Goal: Task Accomplishment & Management: Manage account settings

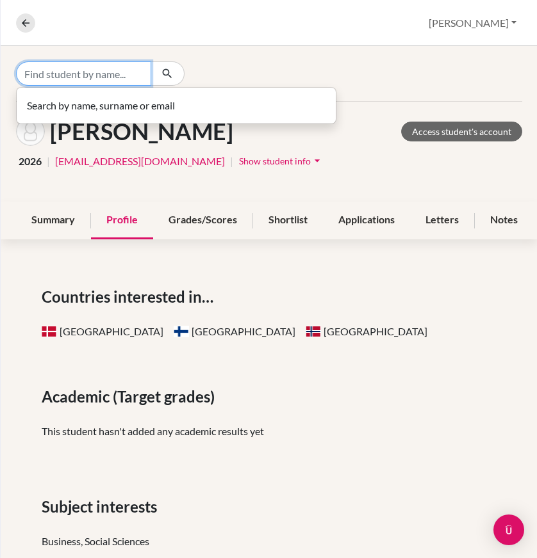
click at [95, 67] on input "Find student by name..." at bounding box center [83, 73] width 135 height 24
type input "bitay"
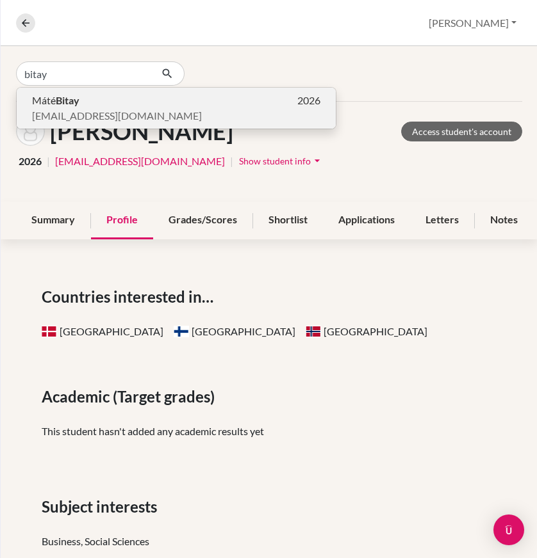
click at [88, 99] on p "Máté Bitay 2026" at bounding box center [176, 100] width 288 height 15
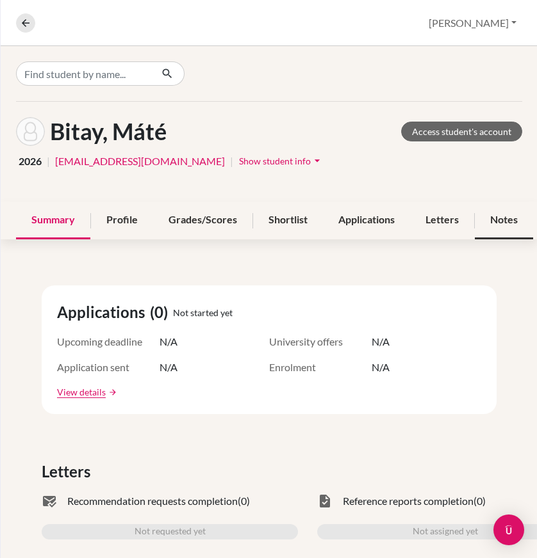
click at [488, 218] on div "Notes" at bounding box center [503, 221] width 58 height 38
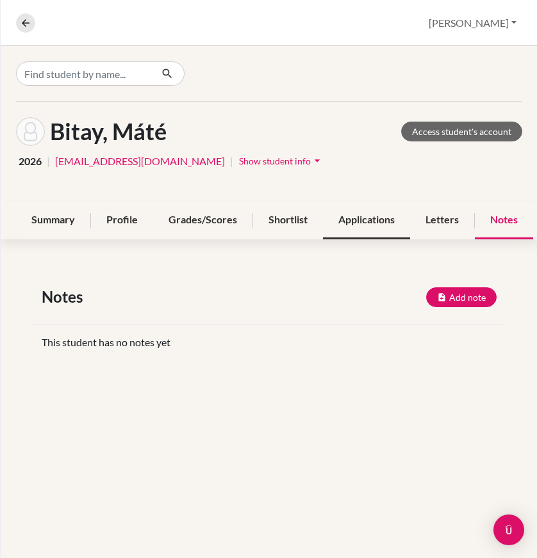
click at [359, 217] on div "Applications" at bounding box center [366, 221] width 87 height 38
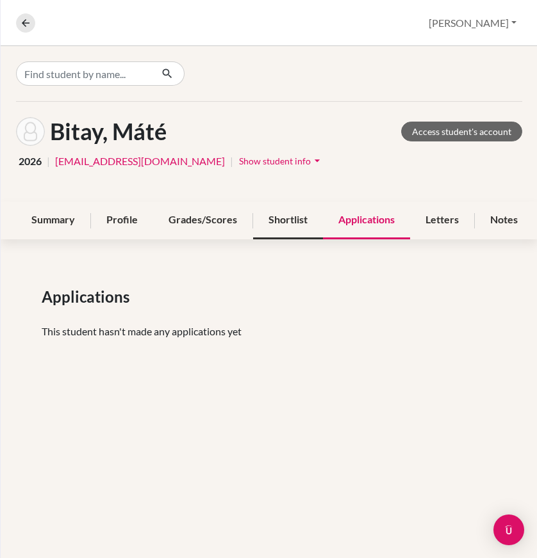
click at [285, 217] on div "Shortlist" at bounding box center [288, 221] width 70 height 38
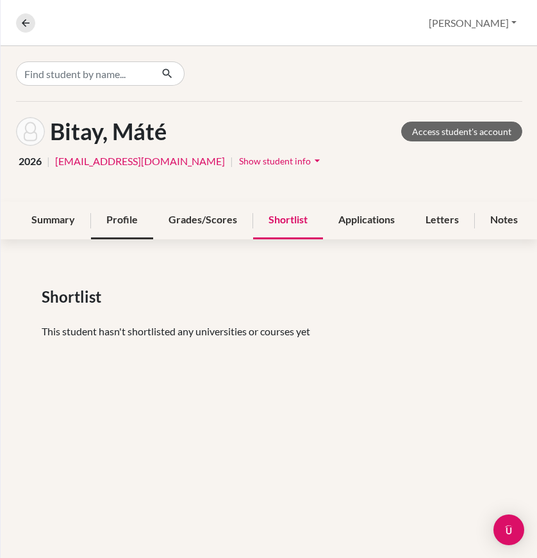
click at [125, 215] on div "Profile" at bounding box center [122, 221] width 62 height 38
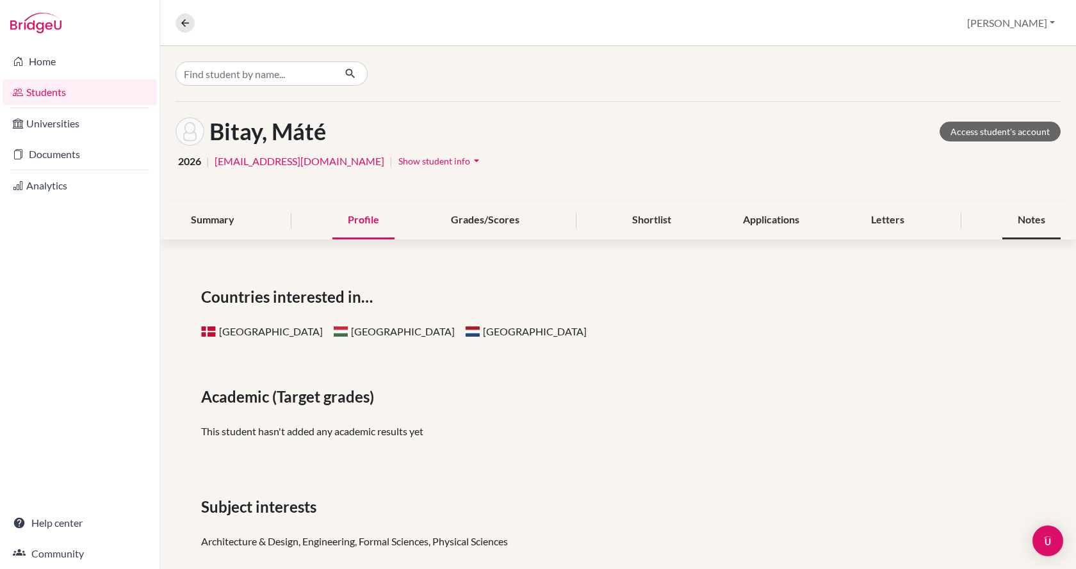
click at [536, 222] on div "Notes" at bounding box center [1031, 221] width 58 height 38
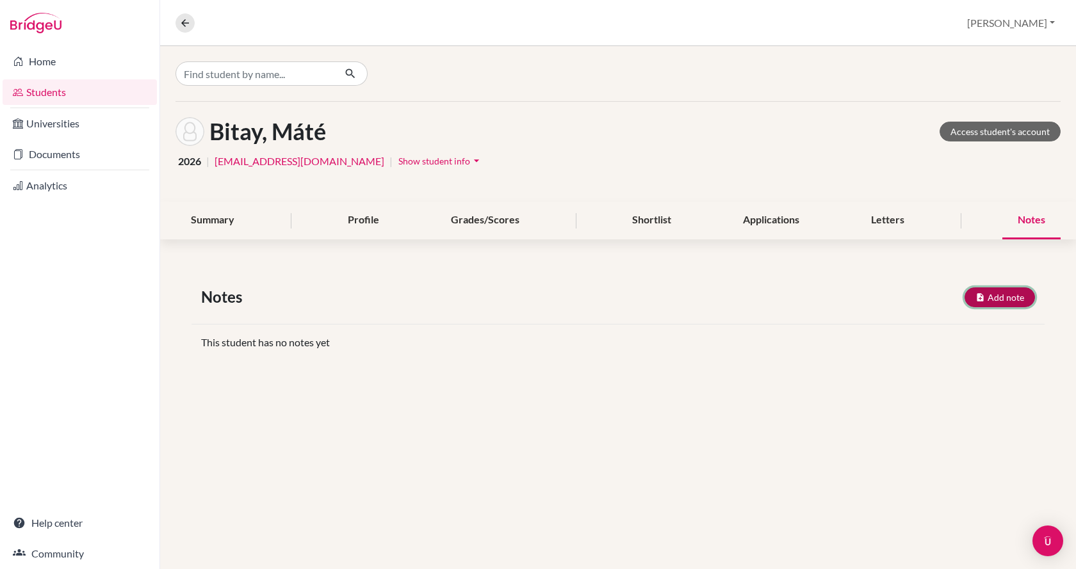
click at [536, 295] on button "Add note" at bounding box center [999, 297] width 70 height 20
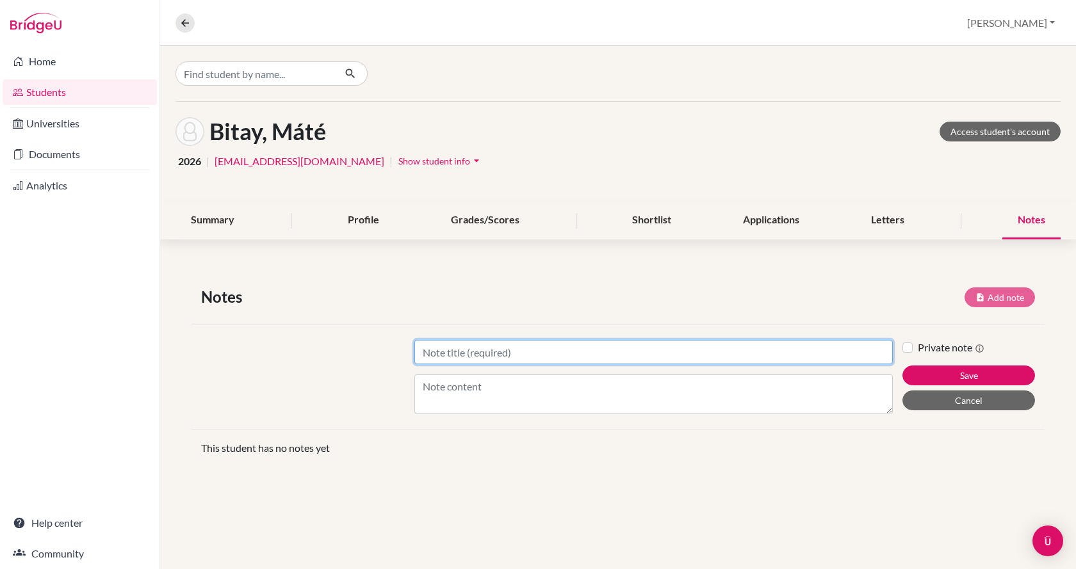
click at [536, 355] on input "Title" at bounding box center [653, 352] width 478 height 24
type input "o"
type input "pre ucm"
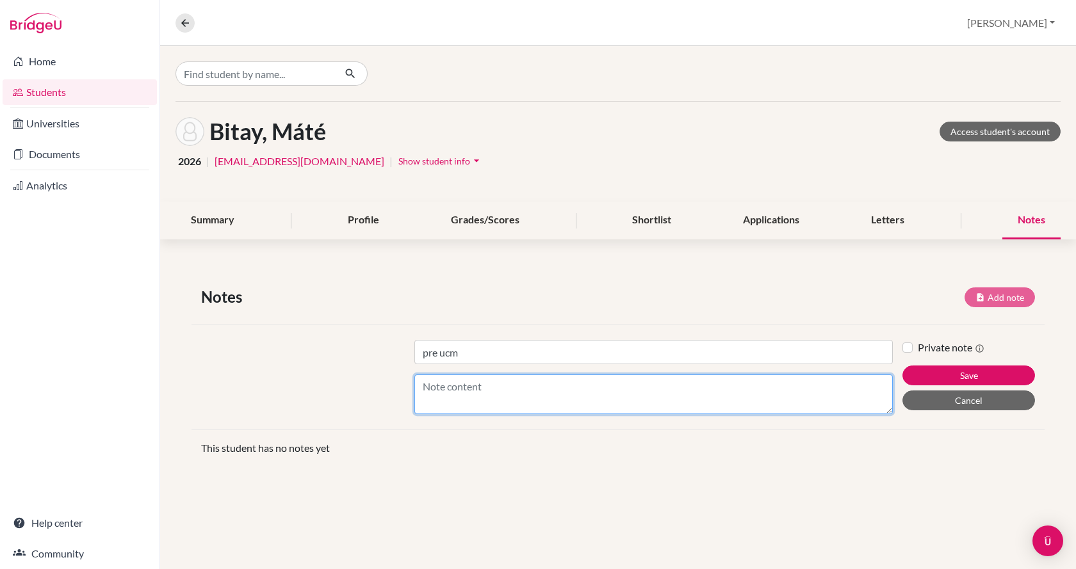
paste textarea "Architectural and Engineering Managers Civil Engineers Transportation Planners …"
type textarea "Architectural and Engineering Managers Civil Engineers Transportation Planners …"
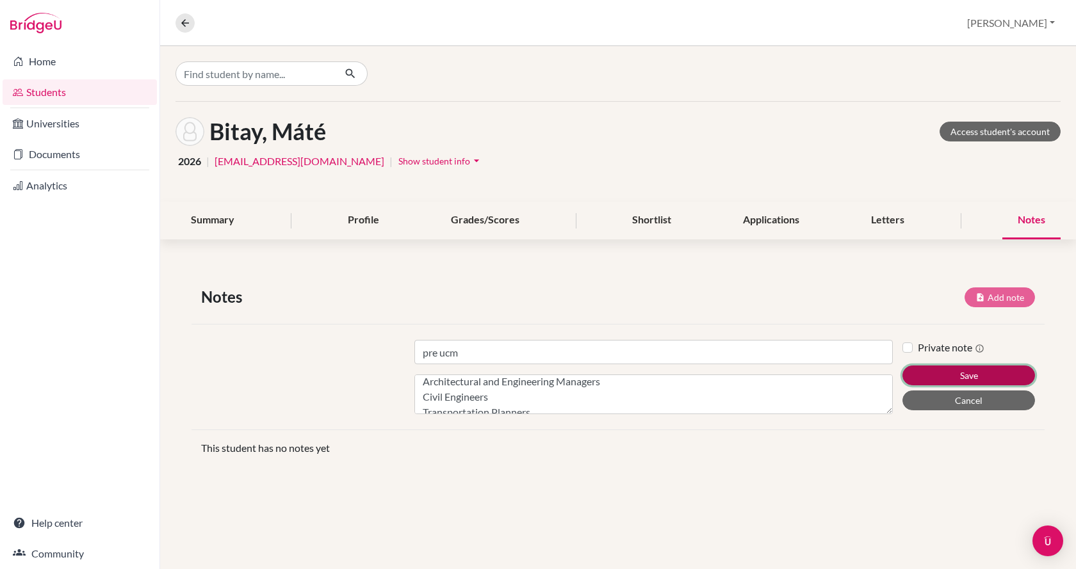
click at [536, 376] on button "Save" at bounding box center [968, 376] width 133 height 20
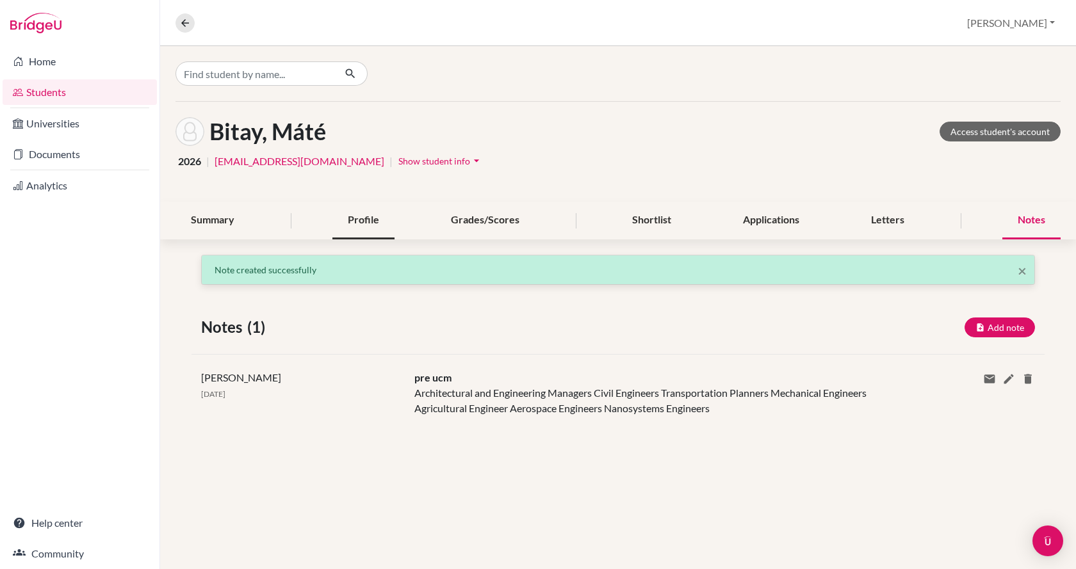
click at [346, 220] on div "Profile" at bounding box center [363, 221] width 62 height 38
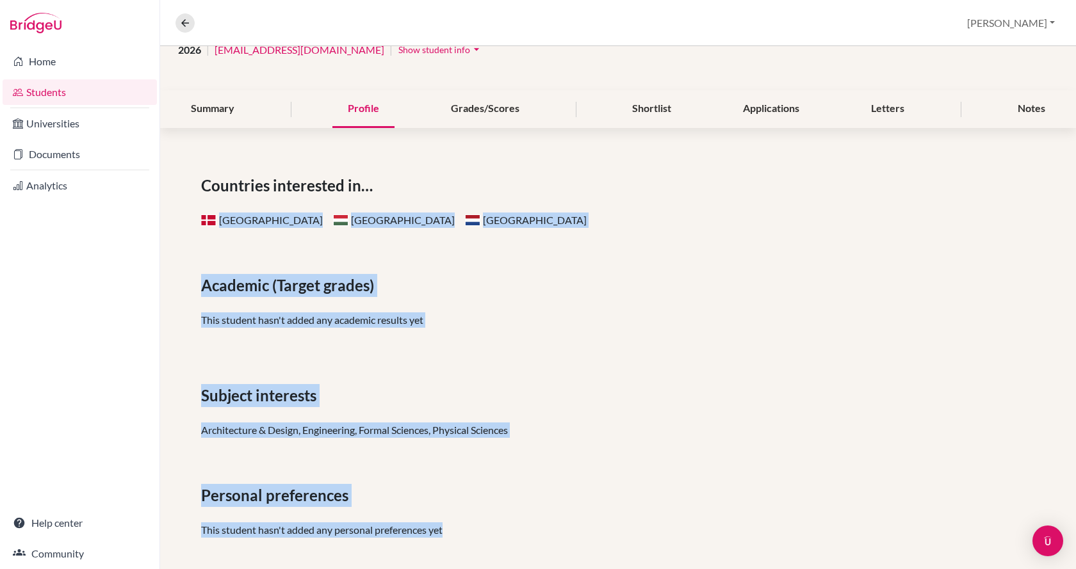
scroll to position [117, 0]
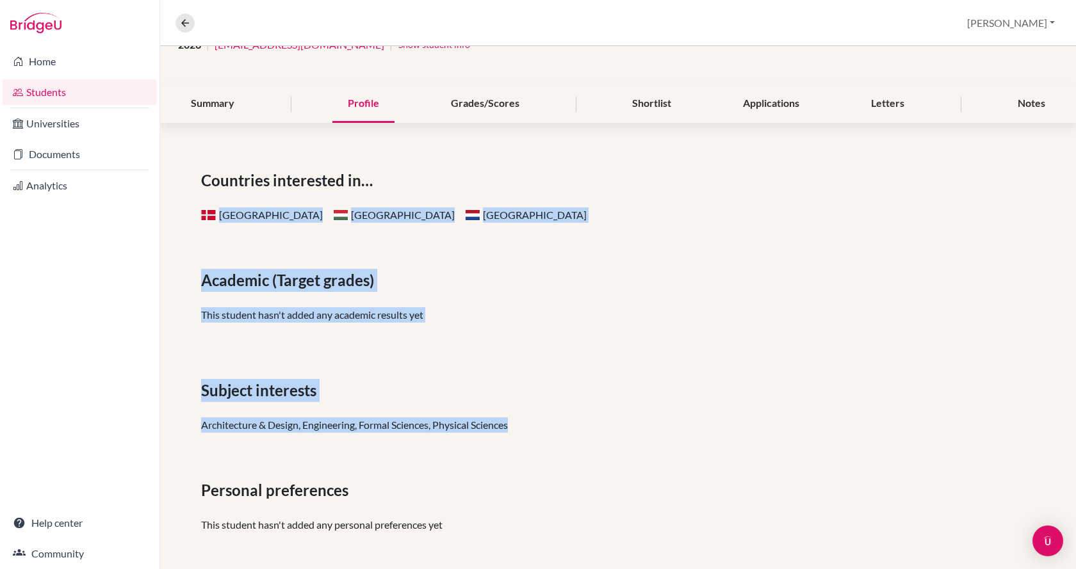
drag, startPoint x: 181, startPoint y: 323, endPoint x: 532, endPoint y: 439, distance: 370.3
click at [532, 439] on div "Countries interested in… [GEOGRAPHIC_DATA] [GEOGRAPHIC_DATA] Netherlands Academ…" at bounding box center [618, 355] width 916 height 435
copy div "[GEOGRAPHIC_DATA] [GEOGRAPHIC_DATA] Netherlands Academic (Target grades) This s…"
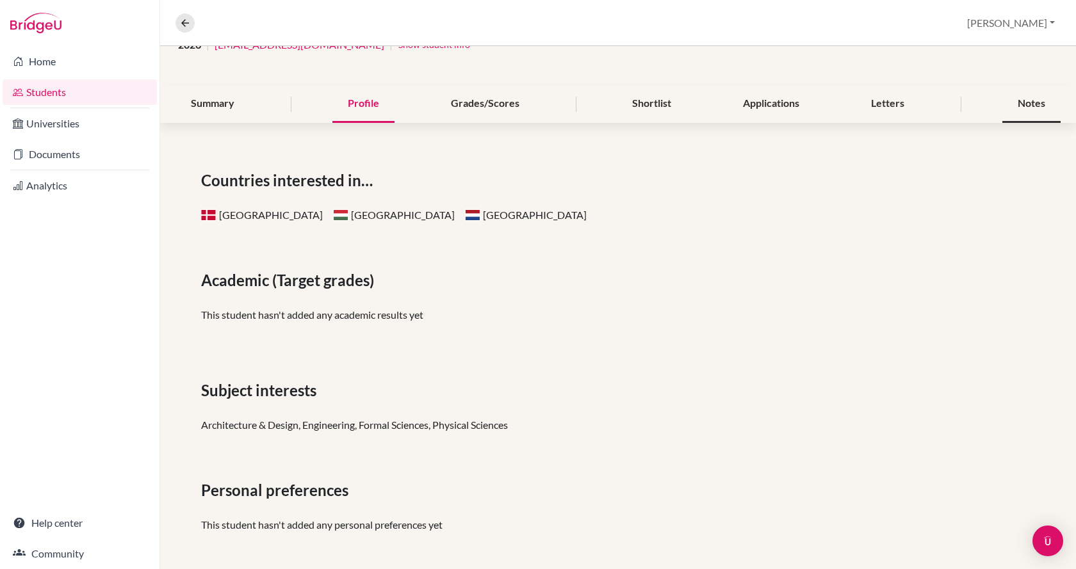
click at [536, 103] on div "Notes" at bounding box center [1031, 104] width 58 height 38
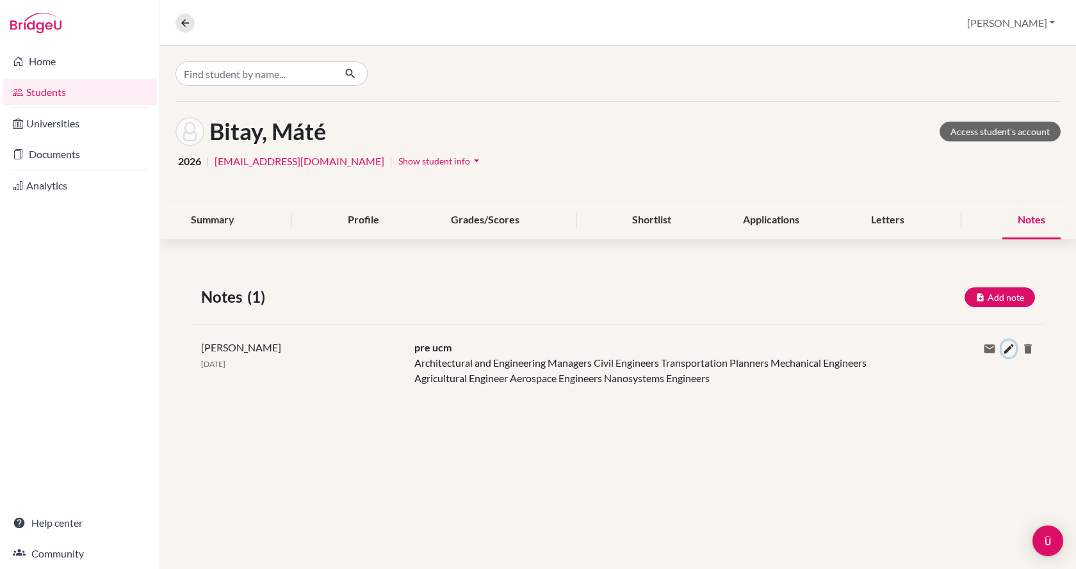
click at [536, 345] on icon at bounding box center [1008, 349] width 13 height 13
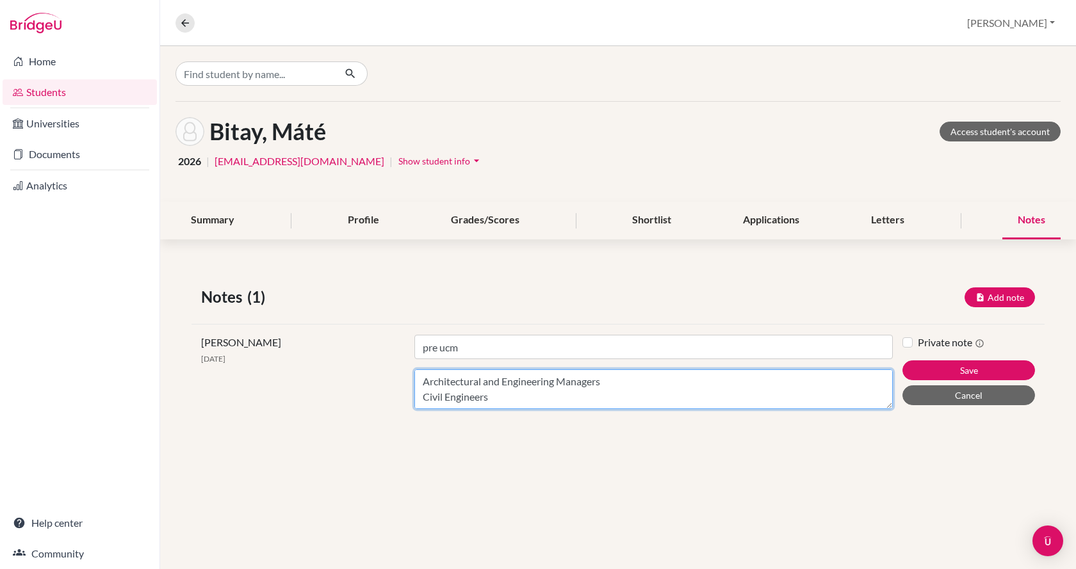
click at [423, 381] on textarea "Architectural and Engineering Managers Civil Engineers Transportation Planners …" at bounding box center [653, 389] width 478 height 40
paste textarea "DenmarkHungaryNetherlands Academic (Target grades) This student hasn't added an…"
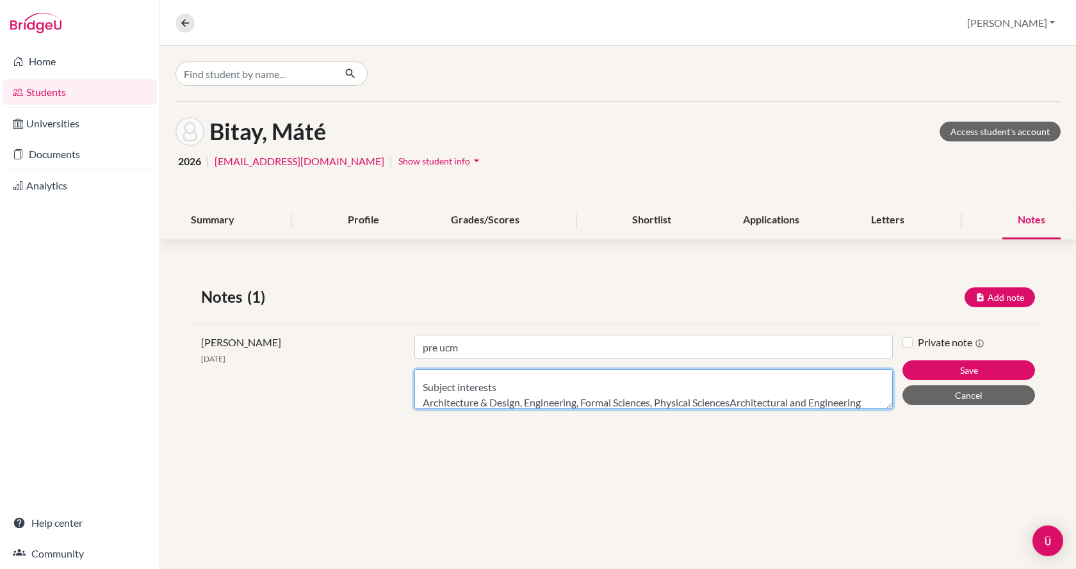
click at [521, 389] on textarea "DenmarkHungaryNetherlands Academic (Target grades) This student hasn't added an…" at bounding box center [653, 389] width 478 height 40
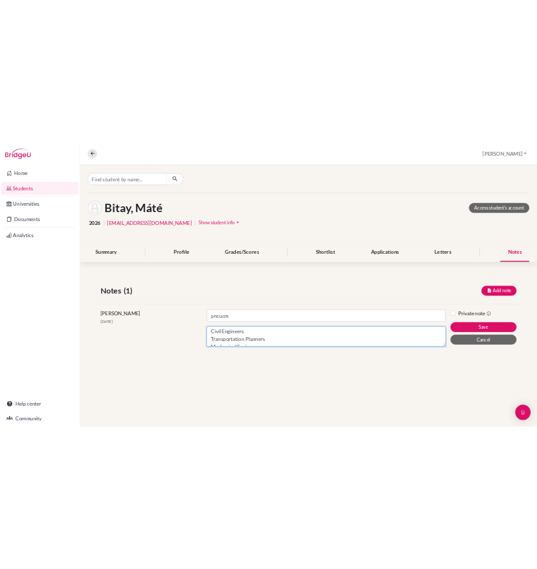
scroll to position [0, 0]
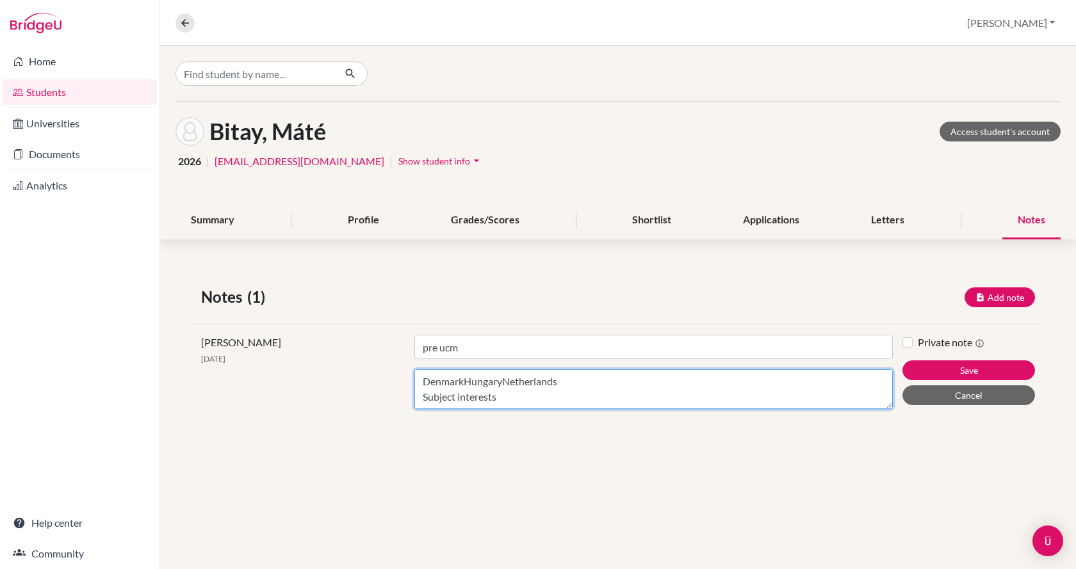
click at [536, 388] on textarea "DenmarkHungaryNetherlands Subject interests Architecture & Design, Engineering,…" at bounding box center [653, 389] width 478 height 40
type textarea "DenmarkHungaryNetherlands no GPA no profile. Subject interests Architecture & D…"
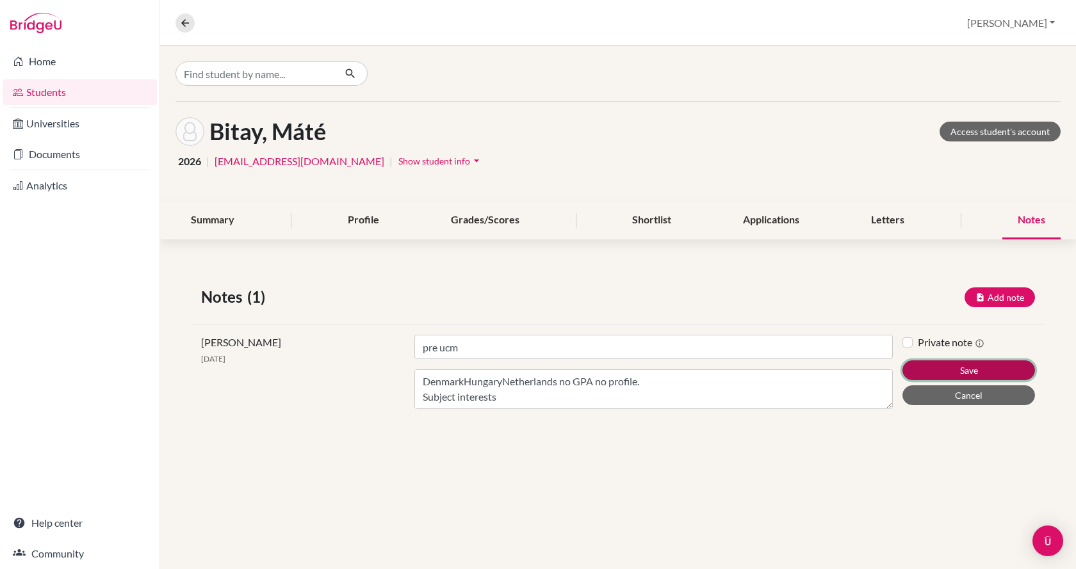
click at [536, 364] on button "Save" at bounding box center [968, 370] width 133 height 20
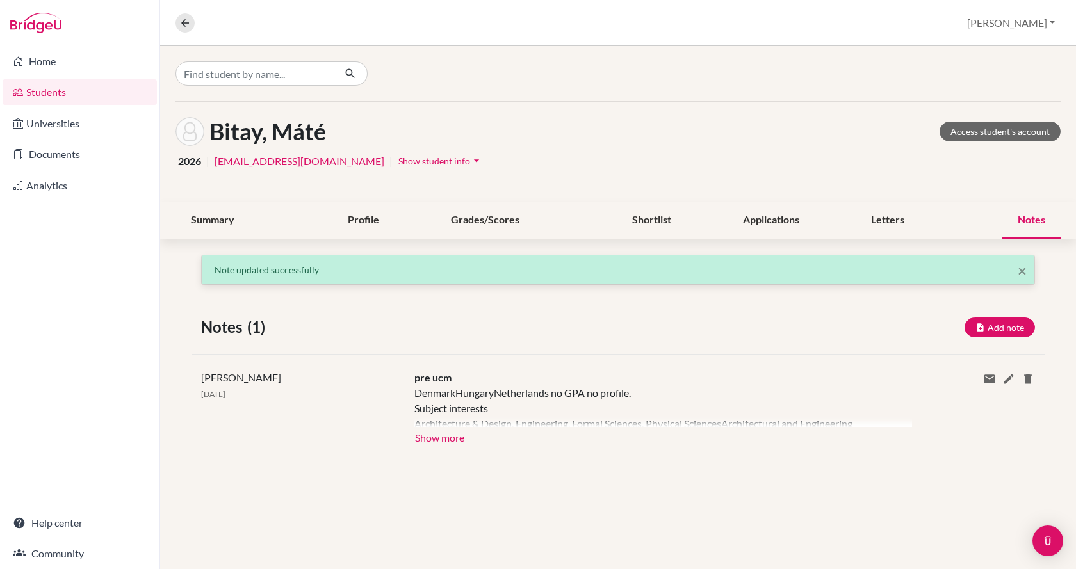
click at [536, 318] on div "Notes (1) Add note" at bounding box center [617, 327] width 853 height 23
click at [312, 68] on input "Find student by name..." at bounding box center [254, 73] width 159 height 24
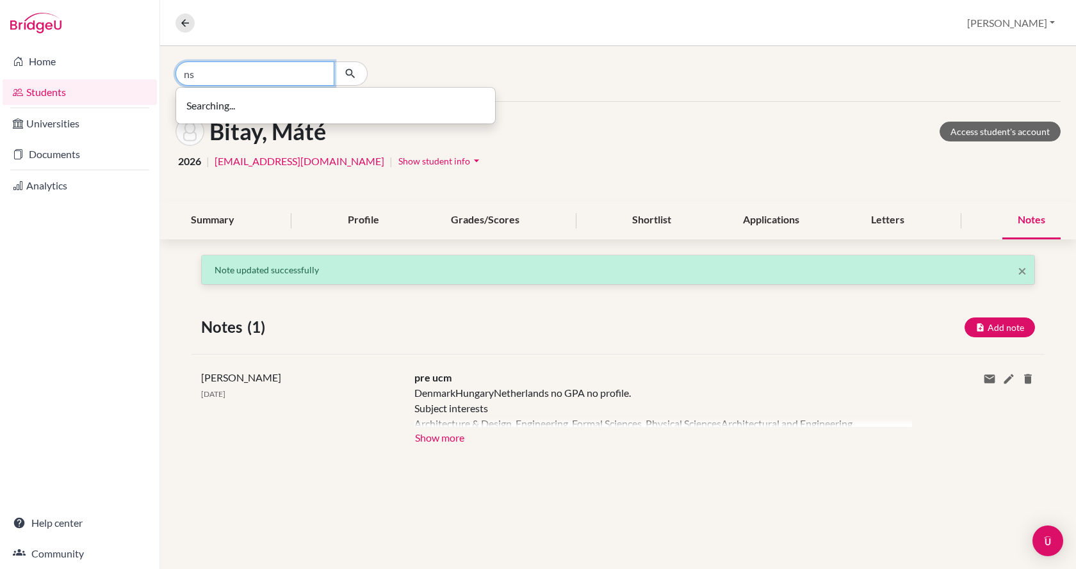
type input "n"
type input "[PERSON_NAME]"
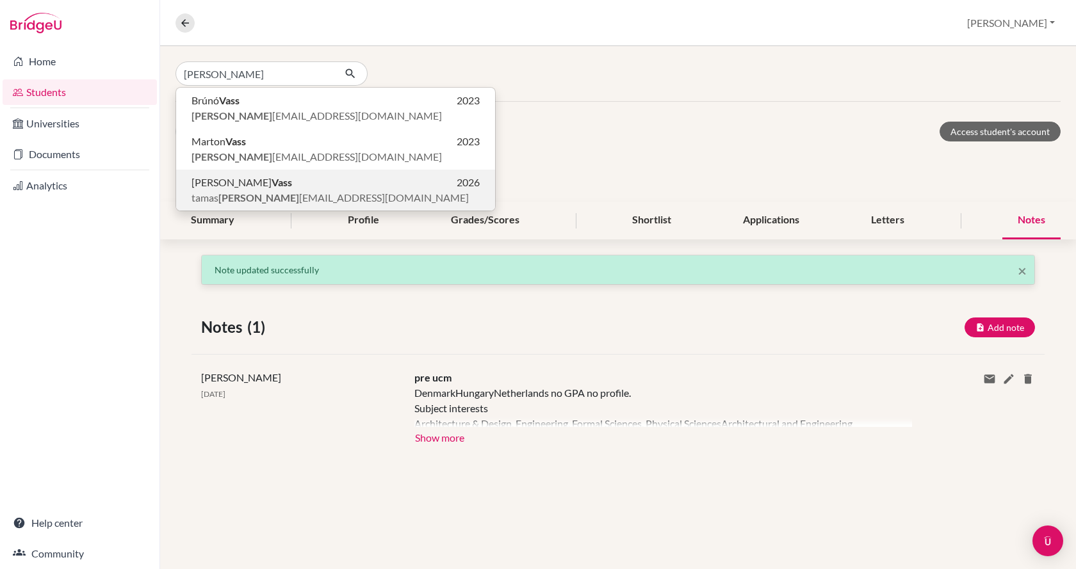
click at [288, 185] on p "[PERSON_NAME] 2026" at bounding box center [335, 182] width 288 height 15
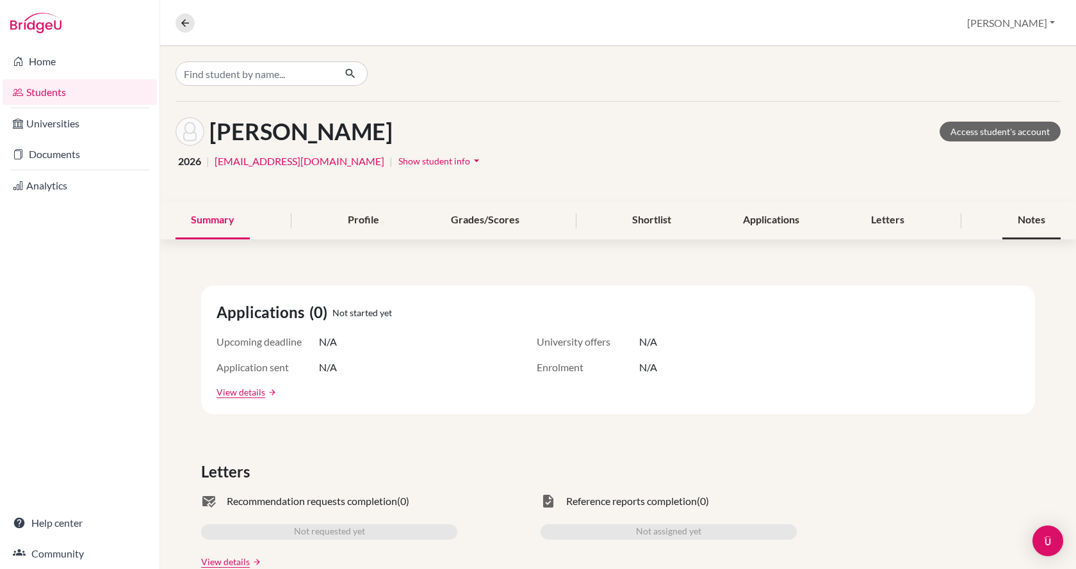
click at [536, 223] on div "Notes" at bounding box center [1031, 221] width 58 height 38
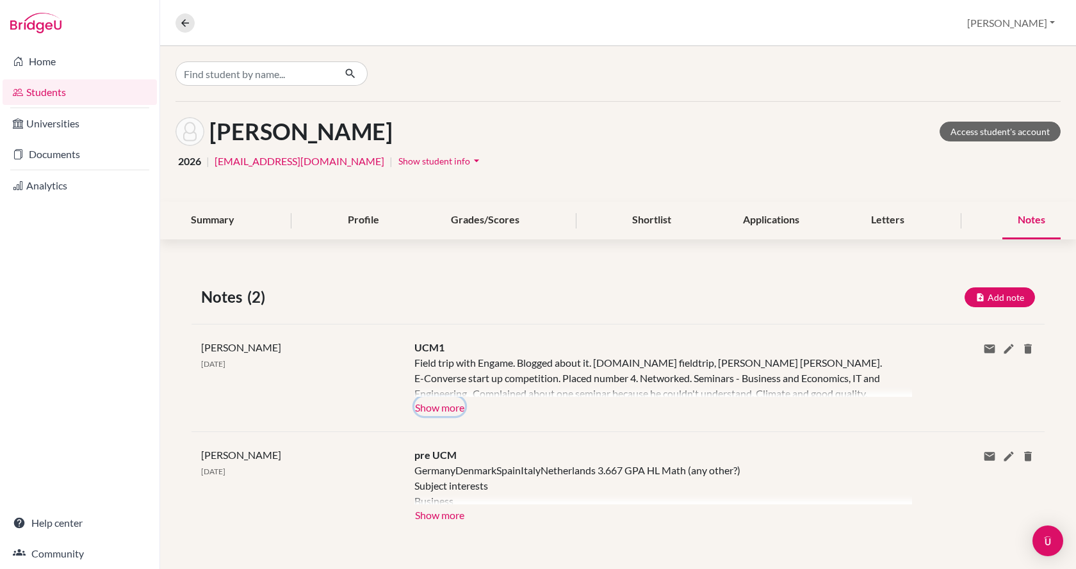
click at [453, 398] on button "Show more" at bounding box center [439, 406] width 51 height 19
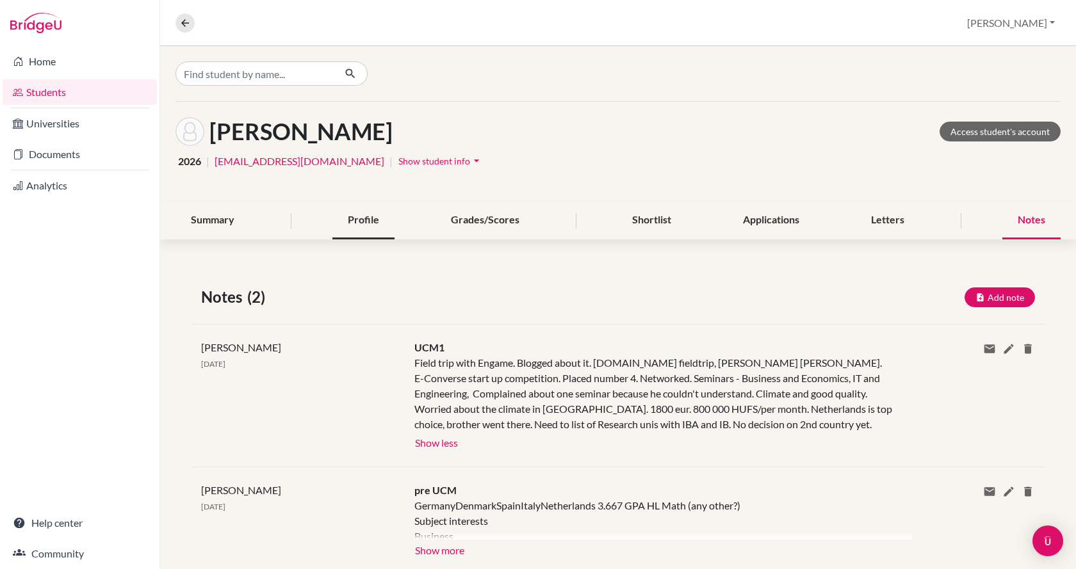
click at [359, 225] on div "Profile" at bounding box center [363, 221] width 62 height 38
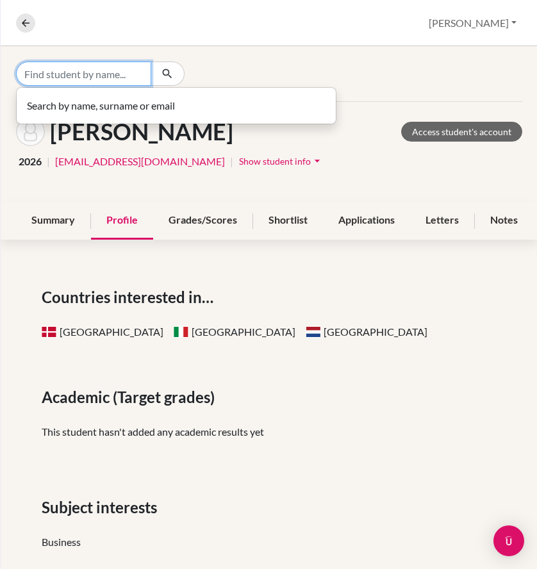
click at [115, 77] on input "Find student by name..." at bounding box center [83, 73] width 135 height 24
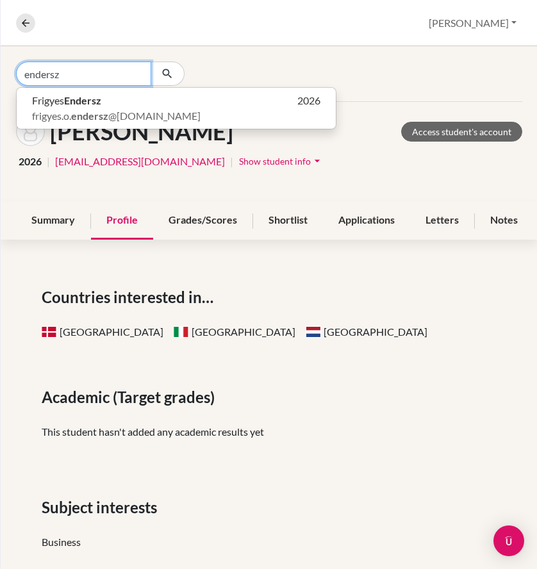
type input "endersz"
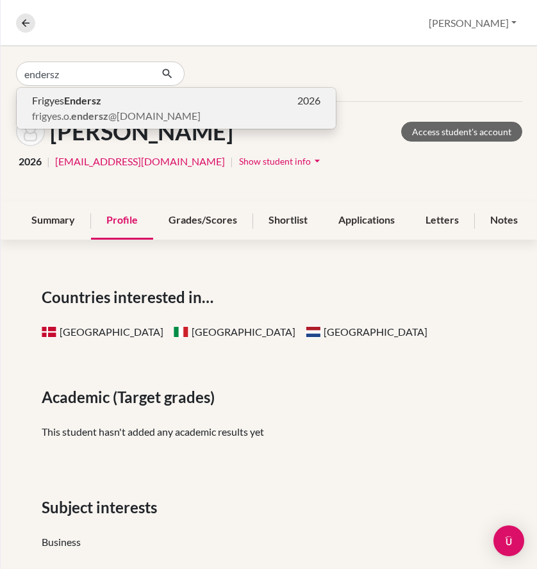
click at [108, 108] on p "Frigyes Endersz 2026" at bounding box center [176, 100] width 288 height 15
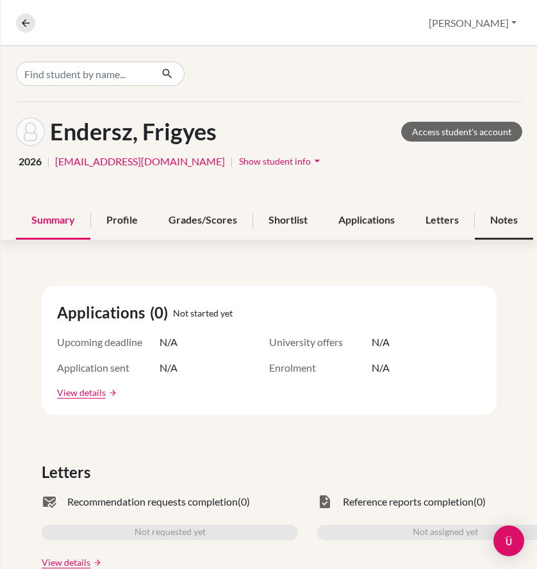
click at [480, 222] on div "Notes" at bounding box center [503, 221] width 58 height 38
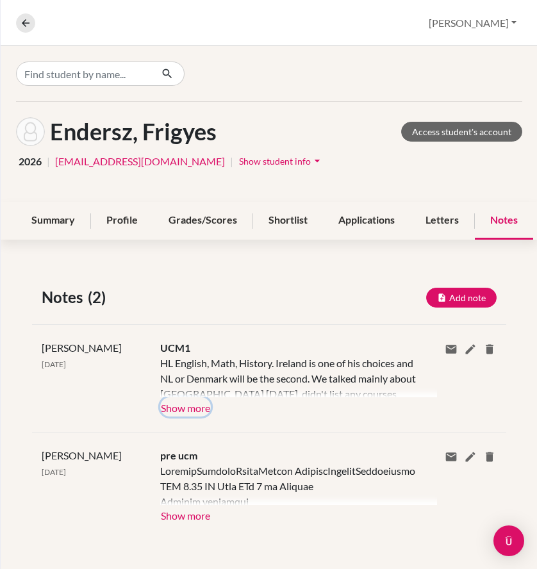
click at [182, 404] on button "Show more" at bounding box center [185, 406] width 51 height 19
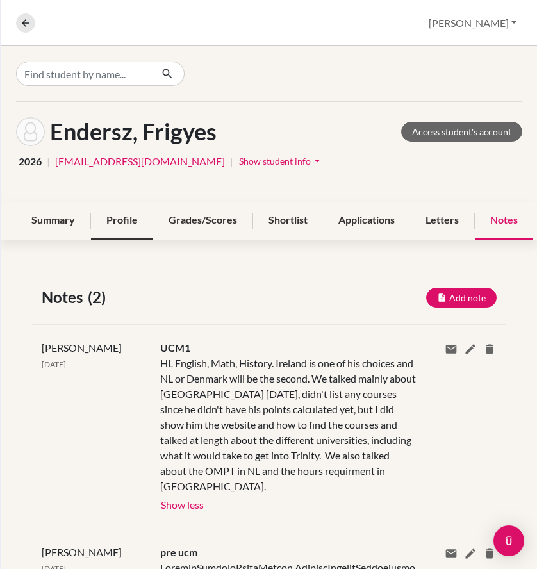
click at [130, 218] on div "Profile" at bounding box center [122, 221] width 62 height 38
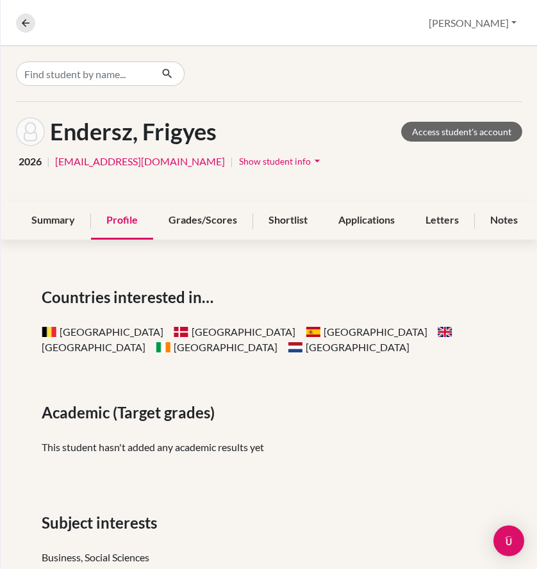
click at [130, 218] on div "Profile" at bounding box center [122, 221] width 62 height 38
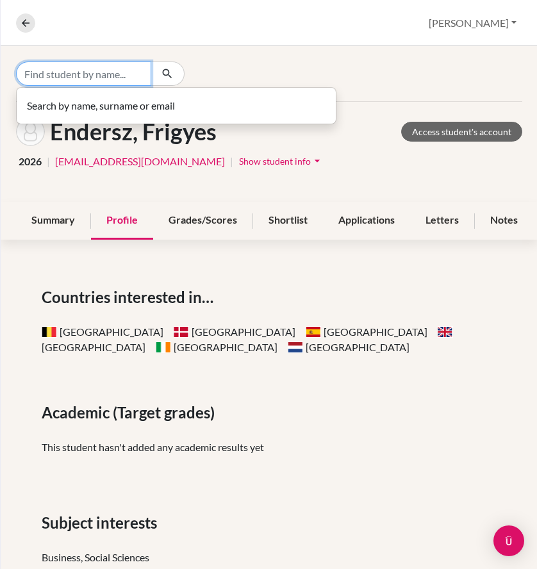
click at [127, 68] on input "Find student by name..." at bounding box center [83, 73] width 135 height 24
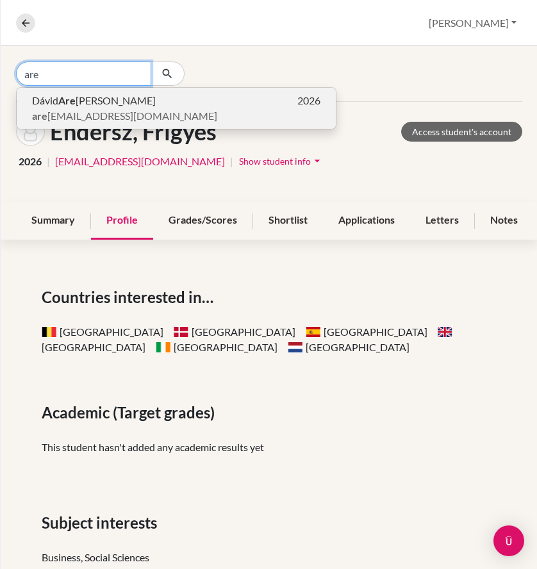
type input "are"
click at [124, 109] on span "are [EMAIL_ADDRESS][DOMAIN_NAME]" at bounding box center [124, 115] width 185 height 15
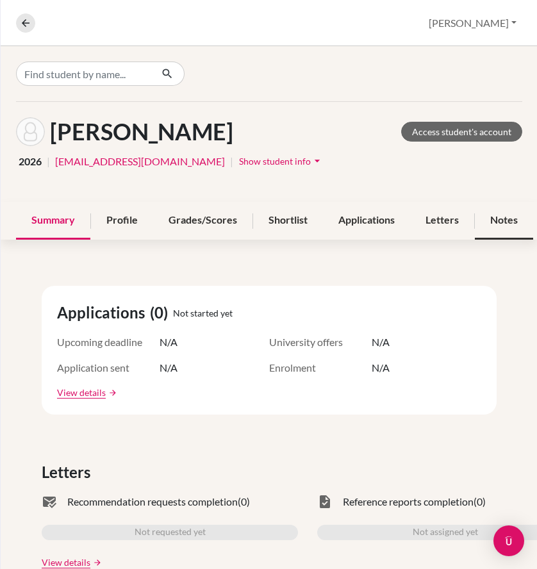
click at [504, 224] on div "Notes" at bounding box center [503, 221] width 58 height 38
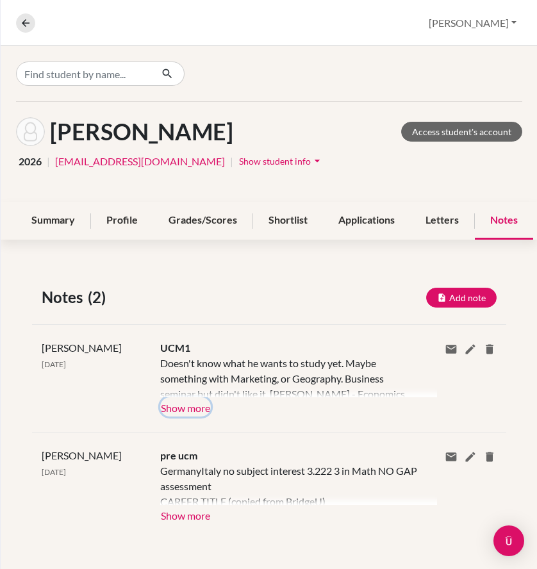
click at [195, 401] on button "Show more" at bounding box center [185, 406] width 51 height 19
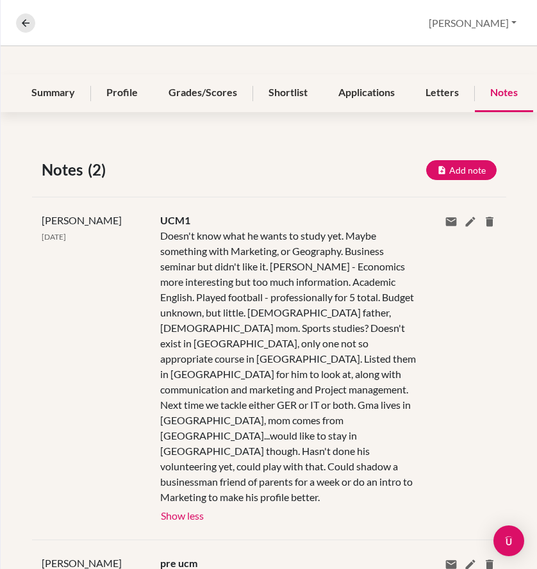
scroll to position [128, 0]
